Goal: Information Seeking & Learning: Learn about a topic

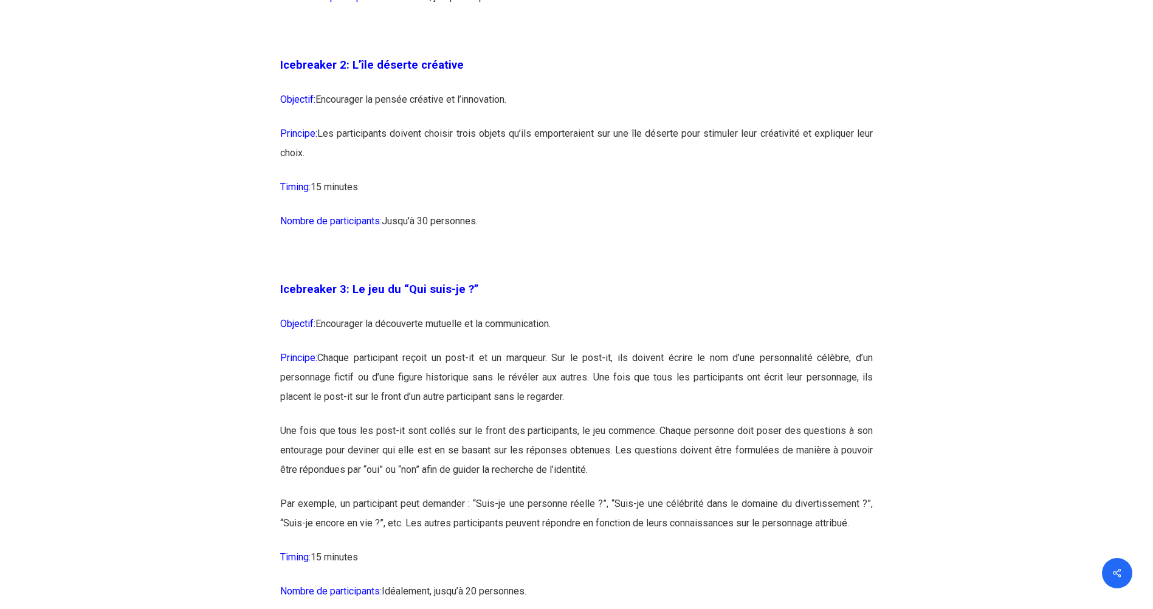
scroll to position [1290, 0]
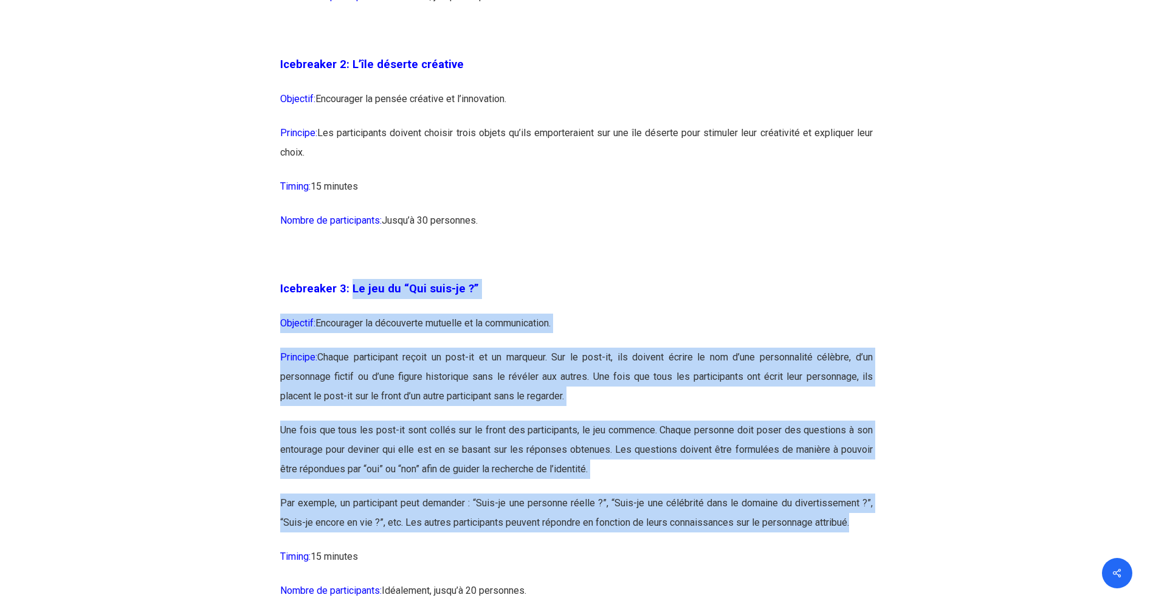
drag, startPoint x: 349, startPoint y: 288, endPoint x: 868, endPoint y: 526, distance: 570.6
copy div "Lo ips do “Sit amet-co ?” Adipisci: Elitseddoe te incididunt utlabore et do mag…"
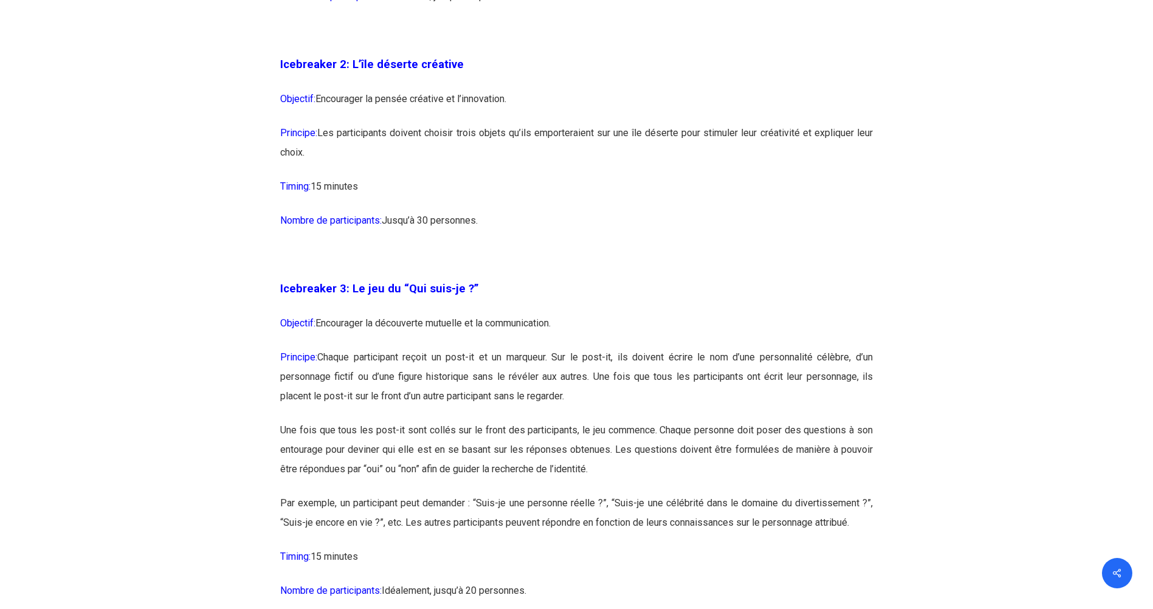
click at [672, 259] on p at bounding box center [576, 262] width 593 height 34
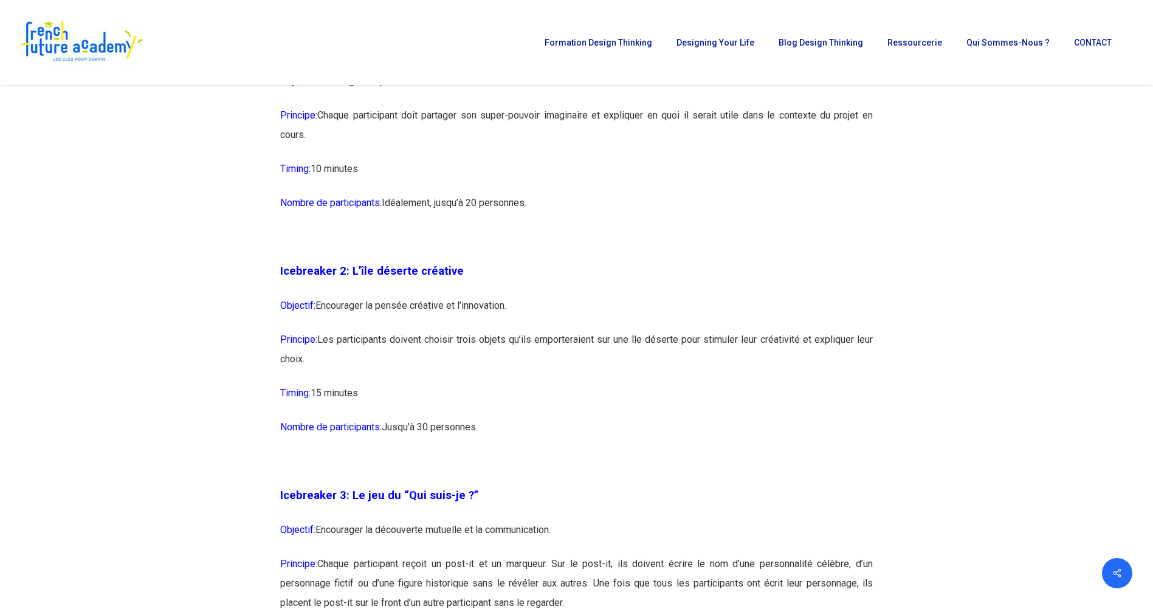
scroll to position [1082, 0]
drag, startPoint x: 350, startPoint y: 270, endPoint x: 463, endPoint y: 382, distance: 158.6
copy div "L’île déserte créative Objectif: Encourager la pensée créative et l’innovation.…"
drag, startPoint x: 605, startPoint y: 402, endPoint x: 640, endPoint y: 403, distance: 35.3
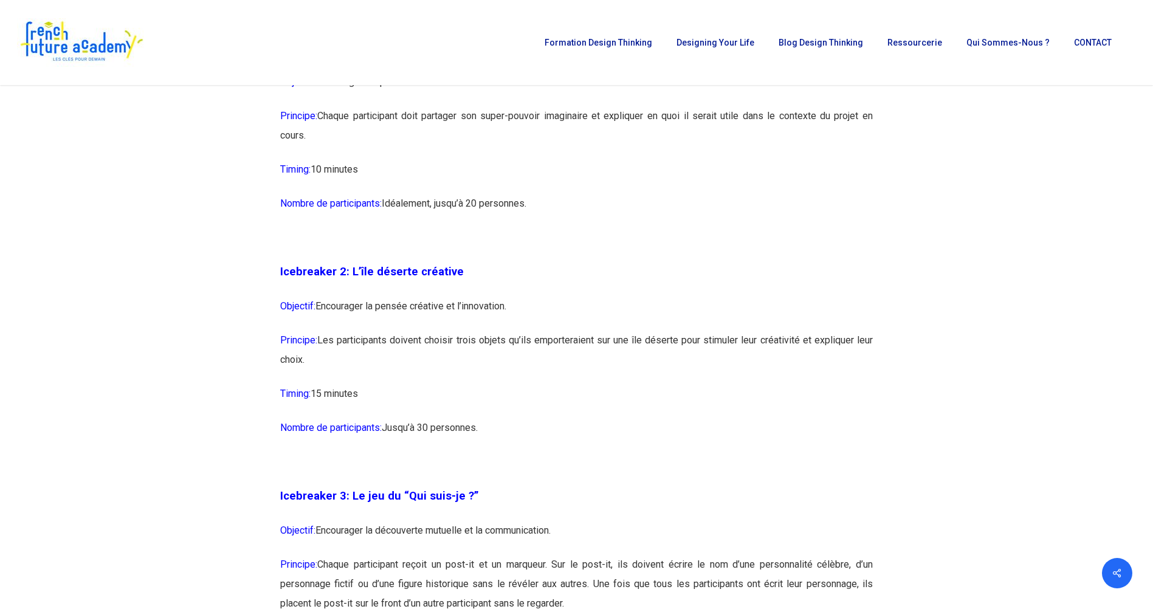
click at [640, 403] on p "Timing: 15 minutes" at bounding box center [576, 401] width 593 height 34
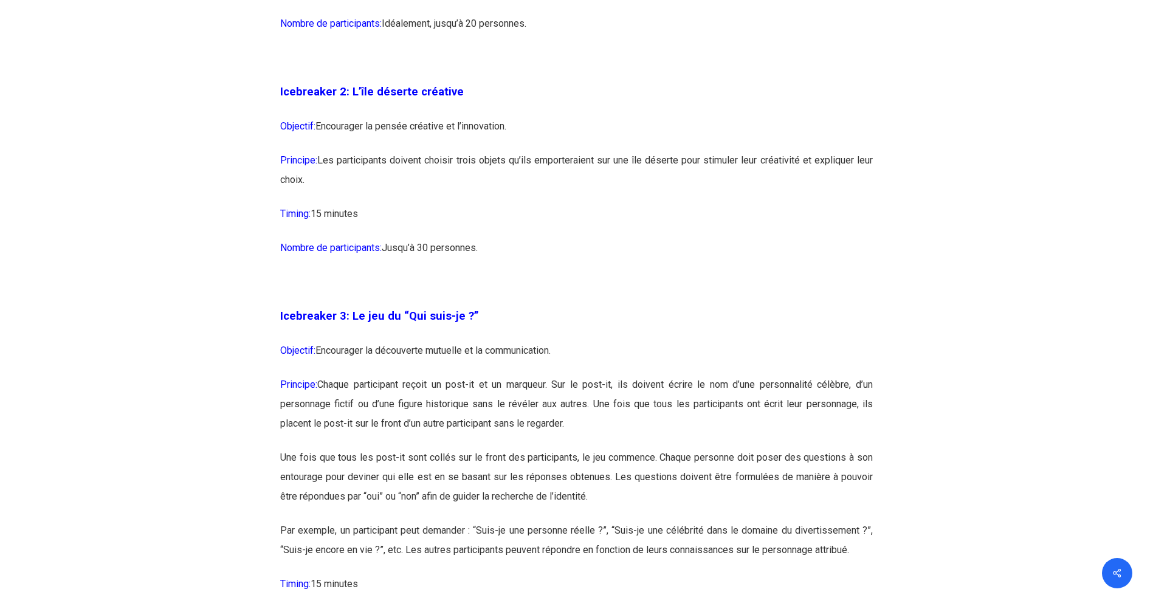
scroll to position [1264, 0]
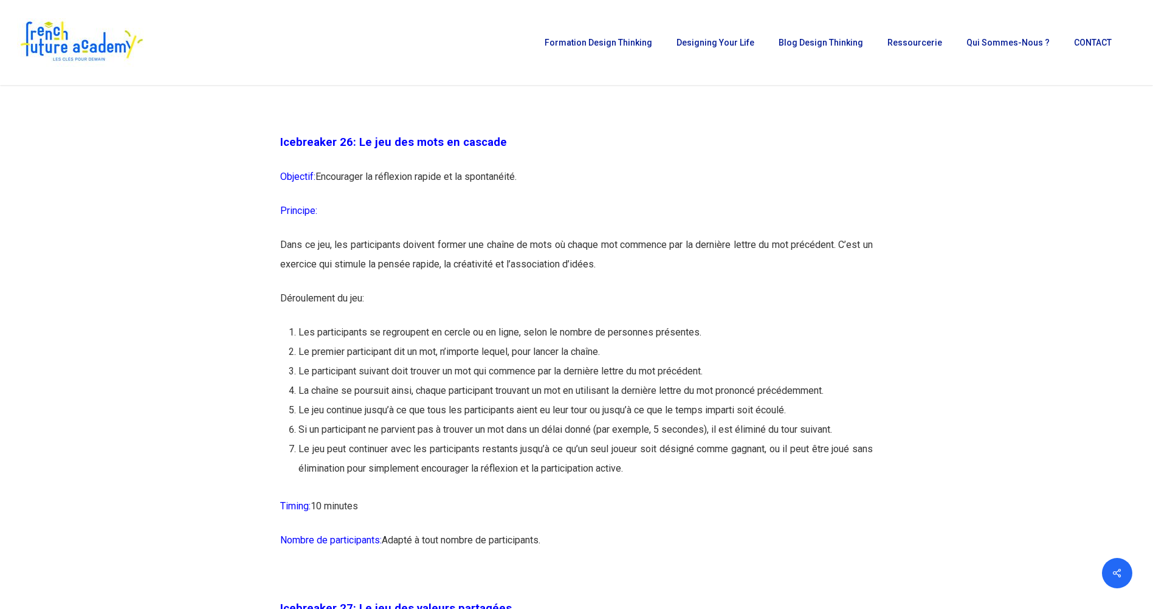
scroll to position [10305, 0]
